Goal: Complete application form: Complete application form

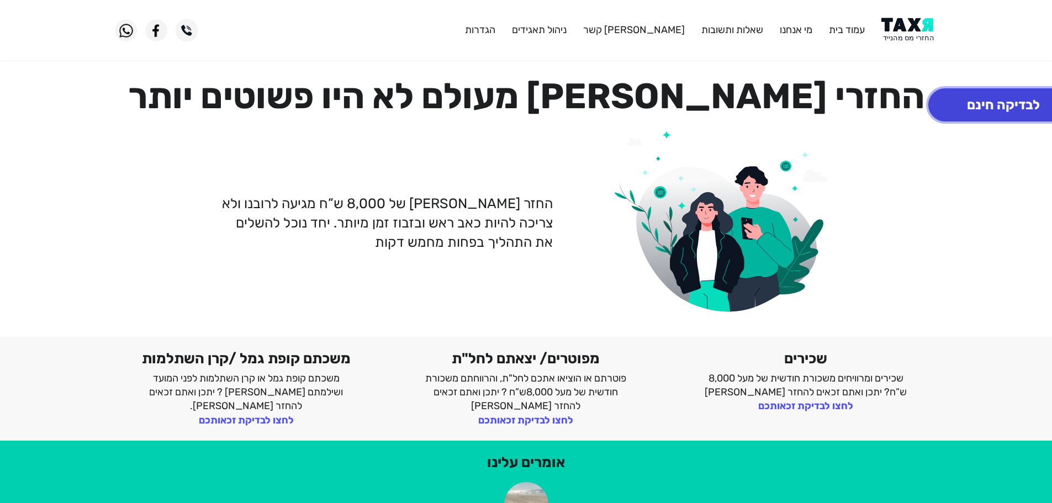
click at [1021, 103] on button "לבדיקה חינם" at bounding box center [1004, 104] width 150 height 33
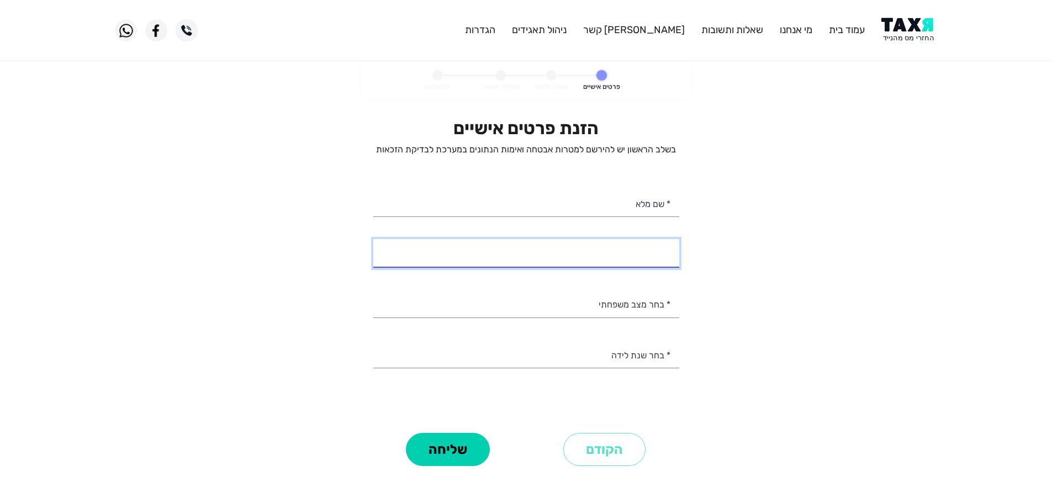
click at [592, 261] on input "* מספר טלפון" at bounding box center [526, 253] width 306 height 28
select select
type input "054-8788557"
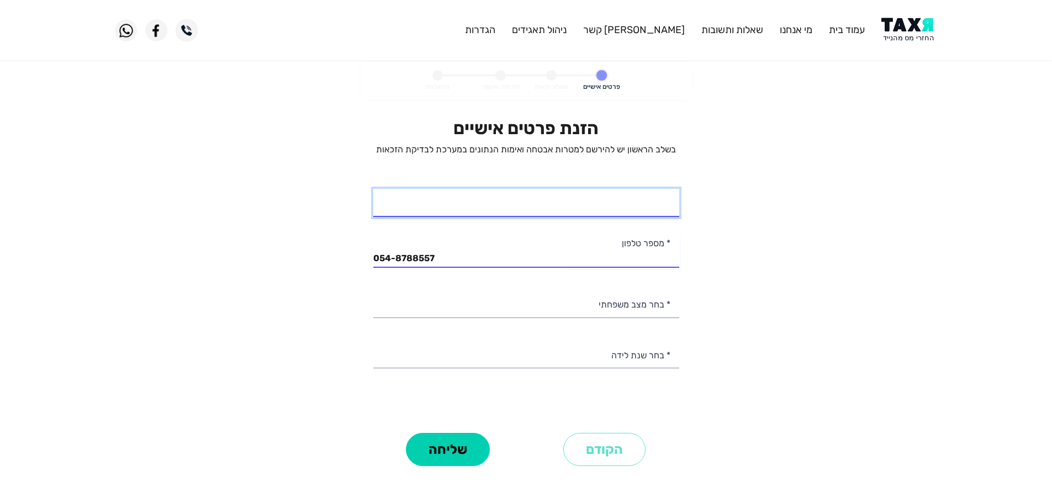
click at [663, 210] on input "* שם מלא" at bounding box center [526, 203] width 306 height 28
type input "[PERSON_NAME]"
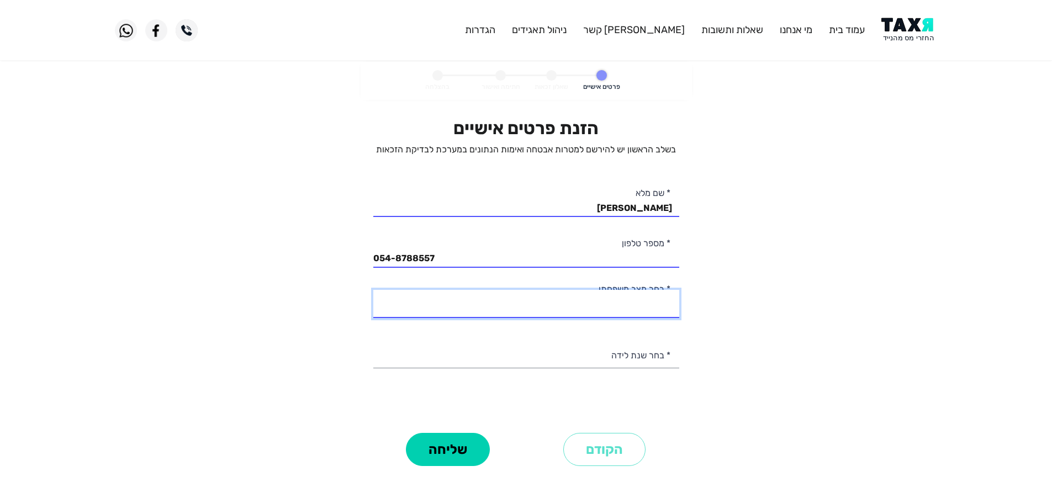
click at [655, 306] on select "רווק/ה נשוי/[PERSON_NAME]/ה אלמן/נה" at bounding box center [526, 304] width 306 height 28
select select "1: Single"
click at [373, 290] on select "רווק/ה נשוי/[PERSON_NAME]/ה אלמן/נה" at bounding box center [526, 304] width 306 height 28
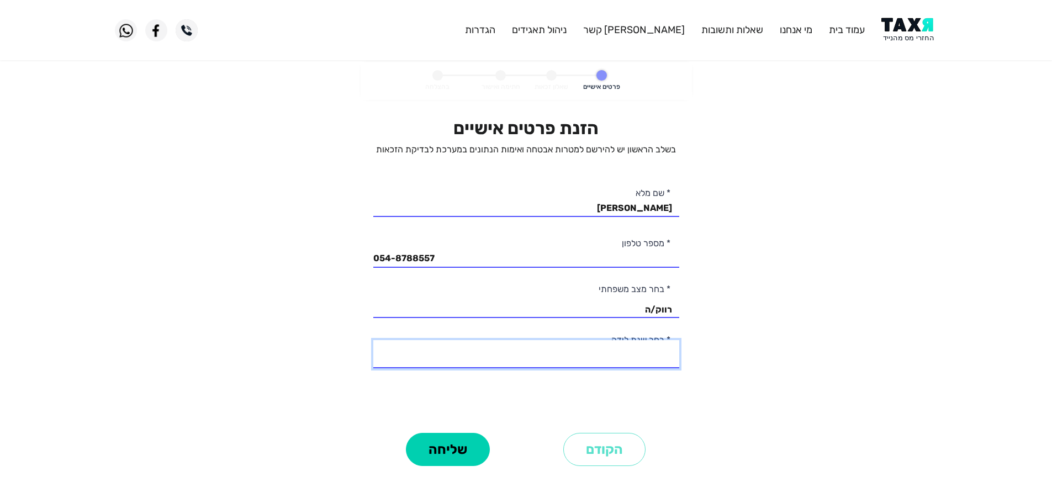
click at [655, 357] on select "2003 2002 2001 2000 1999 1998 1997 1996 1995 1994 1993 1992 1991 1990 1989 1988…" at bounding box center [526, 354] width 306 height 28
select select "12: 1992"
click at [373, 340] on select "2003 2002 2001 2000 1999 1998 1997 1996 1995 1994 1993 1992 1991 1990 1989 1988…" at bounding box center [526, 354] width 306 height 28
click at [444, 446] on button "שליחה" at bounding box center [448, 449] width 84 height 33
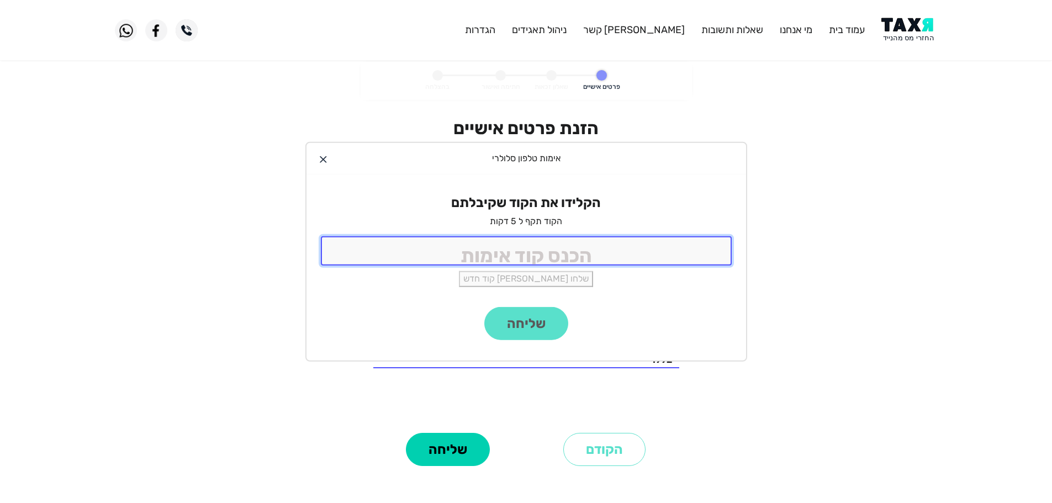
click at [560, 258] on input "tel" at bounding box center [526, 250] width 411 height 29
type input "9988"
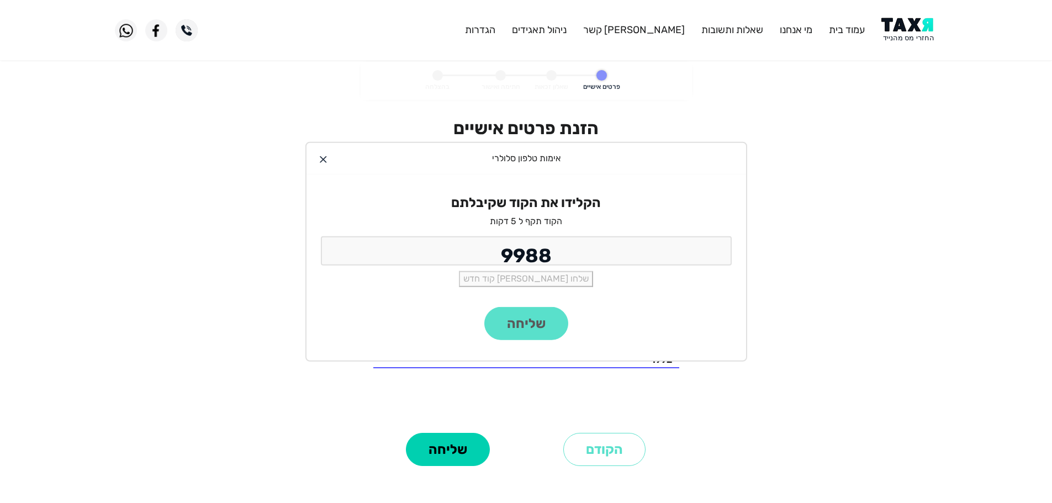
click at [548, 327] on div "שליחה" at bounding box center [527, 334] width 440 height 54
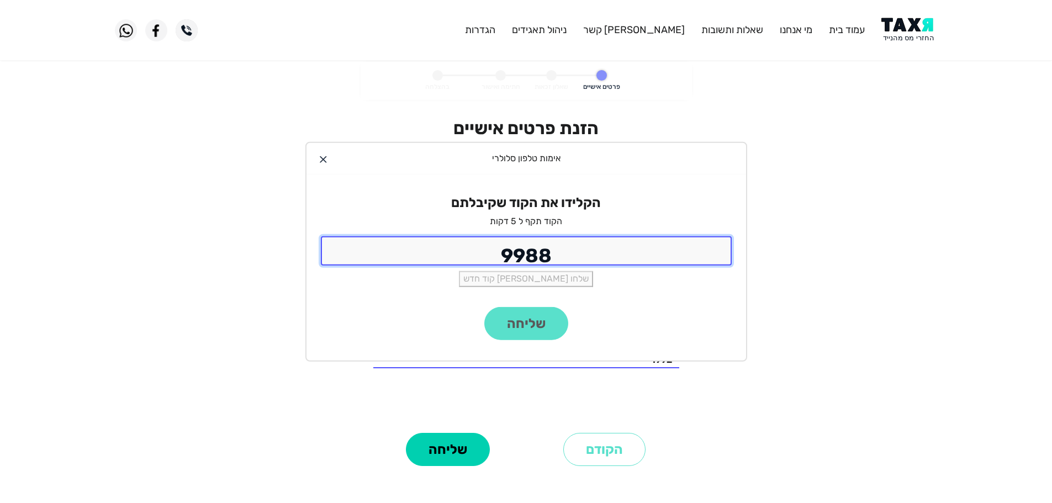
click at [477, 263] on input "9988" at bounding box center [526, 250] width 411 height 29
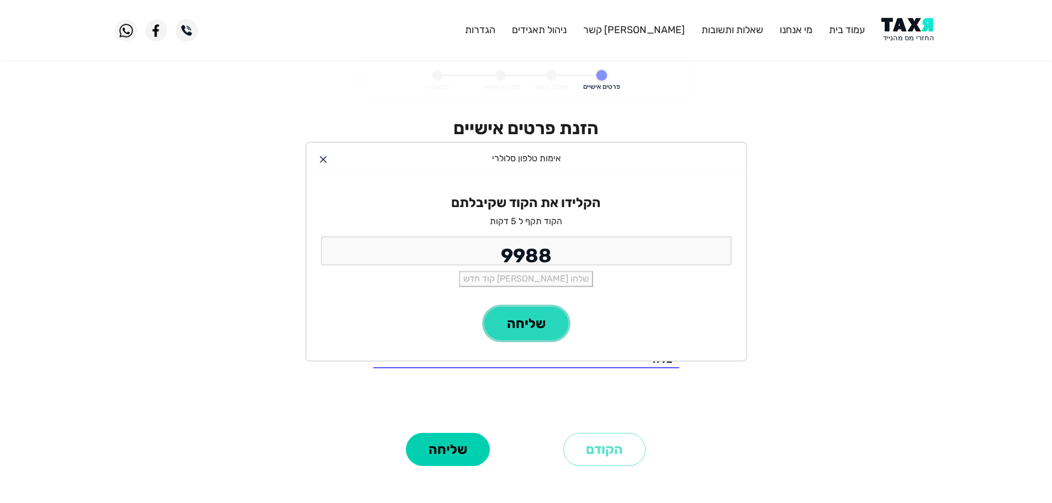
click at [549, 334] on button "שליחה" at bounding box center [527, 323] width 84 height 33
